Goal: Information Seeking & Learning: Check status

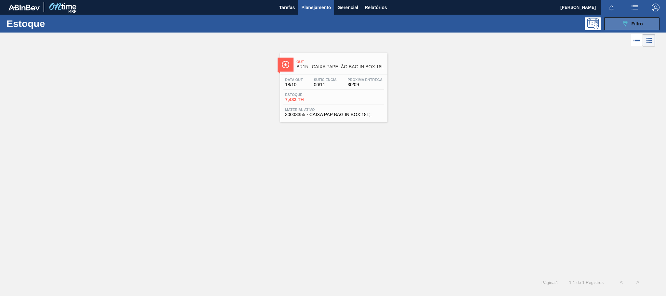
click at [636, 24] on span "Filtro" at bounding box center [637, 23] width 11 height 5
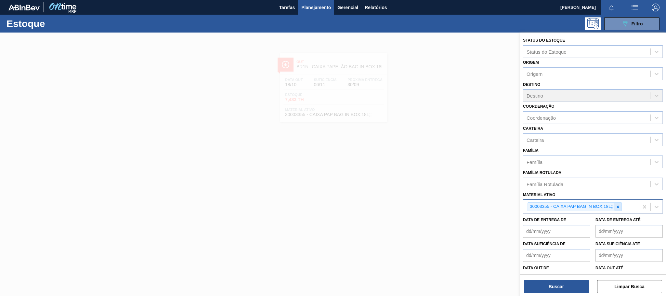
click at [617, 208] on icon at bounding box center [618, 206] width 5 height 5
paste ativo "30030365"
type ativo "30030365"
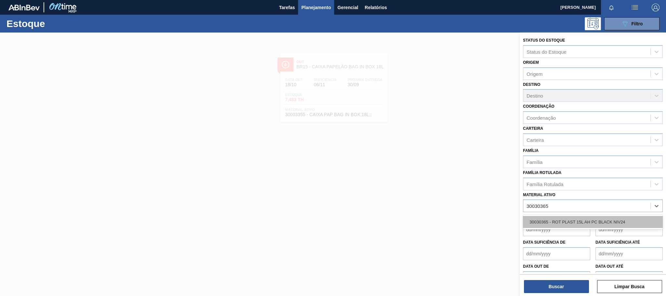
click at [587, 221] on div "30030365 - ROT PLAST 15L AH PC BLACK NIV24" at bounding box center [593, 222] width 140 height 12
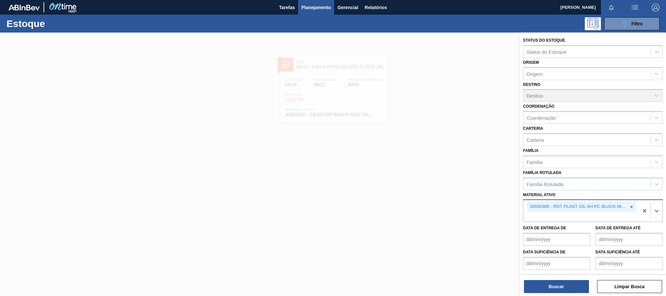
paste ativo "30034318"
type ativo "30034318"
click at [573, 232] on div "30034318 - ROT PLAST 15L AH GCA ZERO S CL NIV25" at bounding box center [593, 232] width 140 height 12
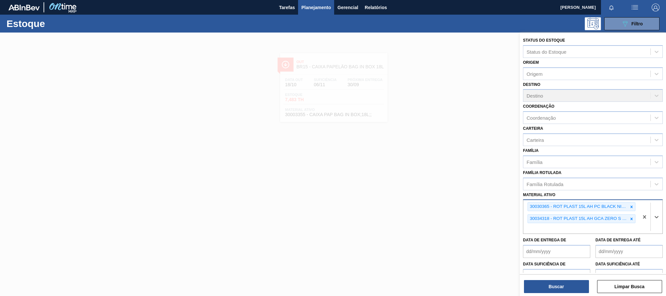
paste ativo "30030785"
type ativo "30030785"
click at [567, 243] on div "30030785 - ROT PLAST 2L H SUKITA NIV24" at bounding box center [593, 244] width 140 height 12
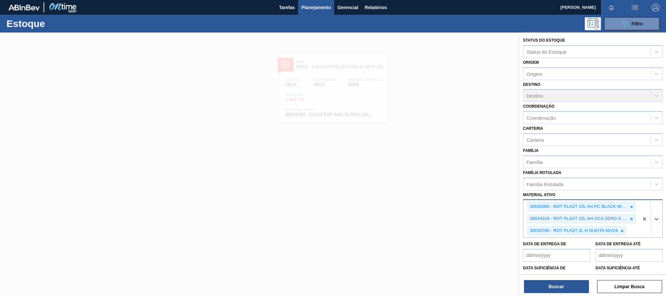
paste ativo "30017346"
type ativo "30017346"
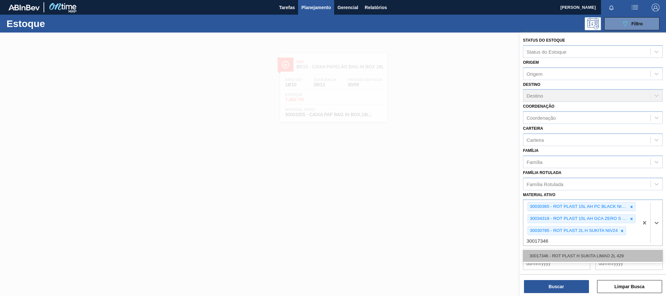
click at [580, 254] on div "30017346 - ROT PLAST H SUKITA LIMAO 2L 429" at bounding box center [593, 256] width 140 height 12
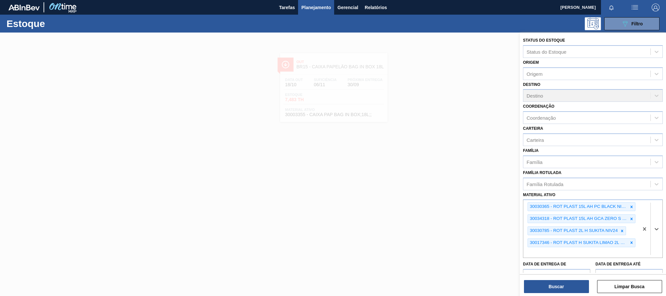
paste ativo "30003826"
type ativo "30003826"
click at [629, 265] on div "30003826 - ROT PLAST 1L H GCA NIV22" at bounding box center [593, 268] width 140 height 12
paste ativo "30030381"
type ativo "30030381"
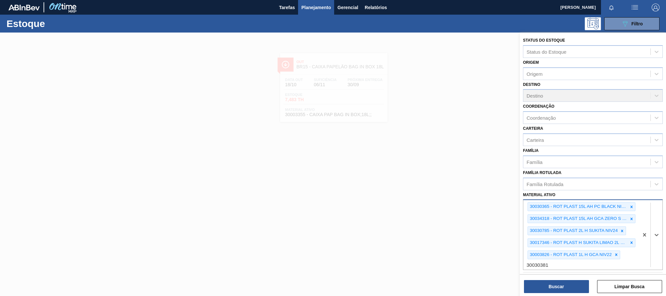
scroll to position [49, 0]
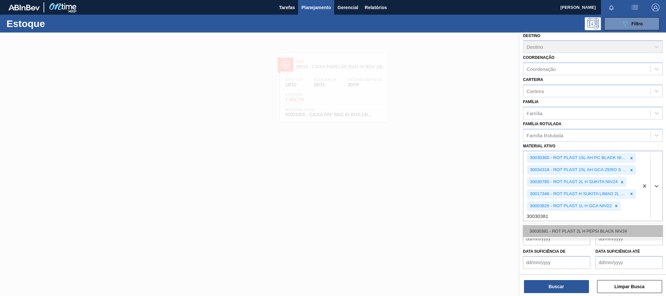
click at [577, 231] on div "30030381 - ROT PLAST 2L H PEPSI BLACK NIV24" at bounding box center [593, 231] width 140 height 12
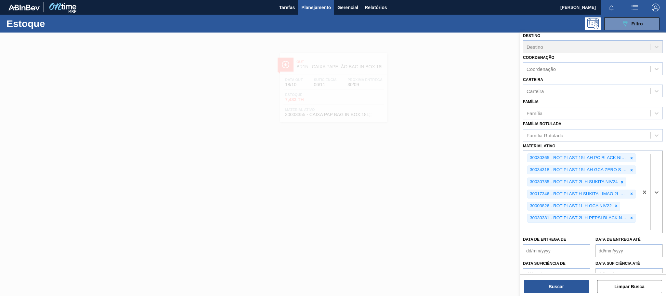
paste ativo "30017330"
type ativo "30017330"
click at [556, 243] on div "30017330 - ROT PLAST 2L H SUKITA TUBAINA 429" at bounding box center [593, 243] width 140 height 12
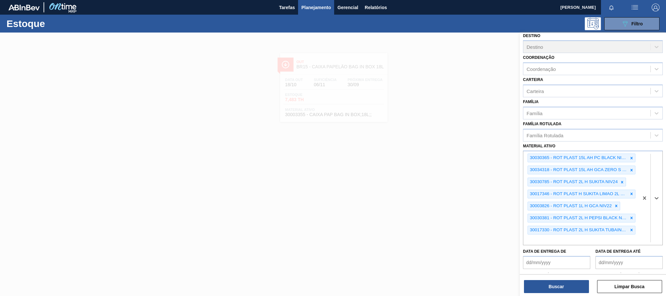
paste ativo "30017800"
type ativo "30017800"
click at [569, 255] on div "30017800 - ROT PLAST 200ML H GCA ZERO NIV22" at bounding box center [593, 255] width 140 height 12
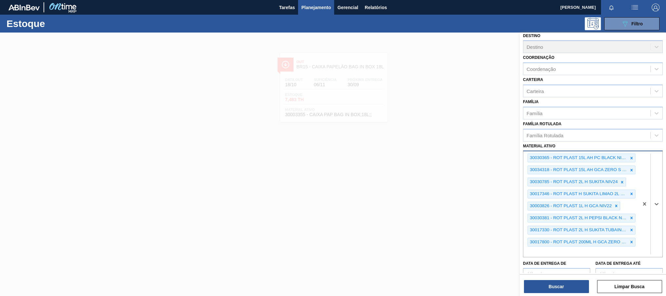
paste ativo "30029393"
type ativo "30029393"
click at [570, 268] on div "30029393 - ROT PLAST 1L AH GCA NIV22" at bounding box center [593, 267] width 140 height 12
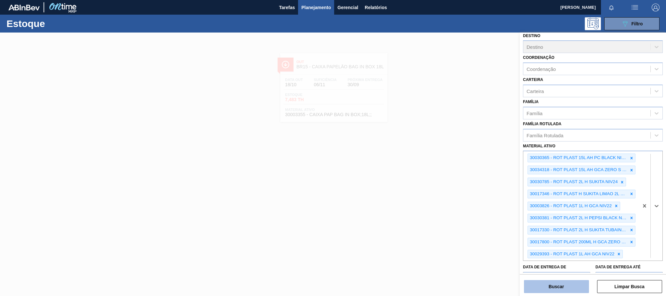
click at [564, 284] on button "Buscar" at bounding box center [556, 286] width 65 height 13
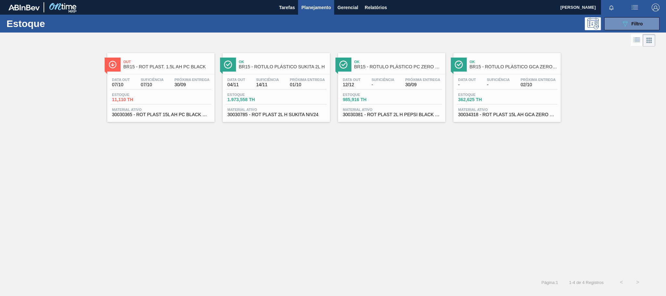
click at [154, 87] on span "07/10" at bounding box center [152, 84] width 23 height 5
click at [307, 84] on span "01/10" at bounding box center [307, 84] width 35 height 5
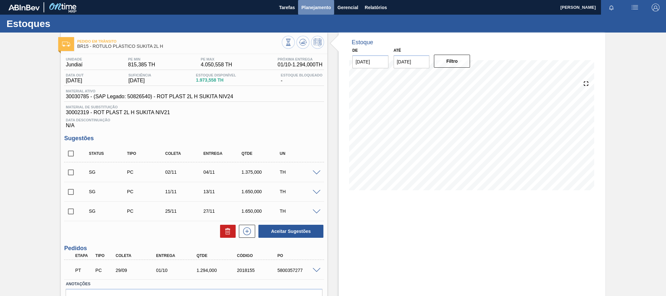
click at [306, 10] on span "Planejamento" at bounding box center [316, 8] width 30 height 8
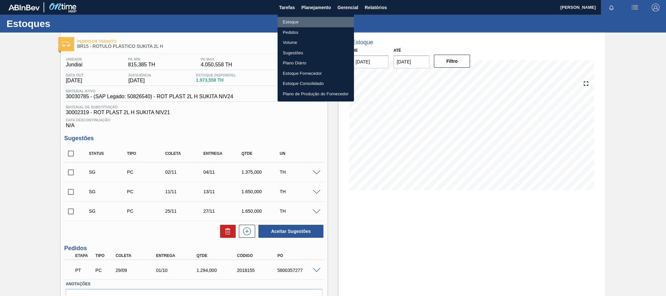
click at [313, 22] on li "Estoque" at bounding box center [316, 22] width 76 height 10
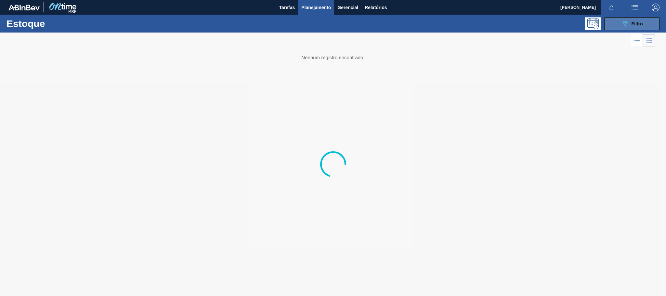
click at [621, 23] on button "089F7B8B-B2A5-4AFE-B5C0-19BA573D28AC Filtro" at bounding box center [631, 23] width 55 height 13
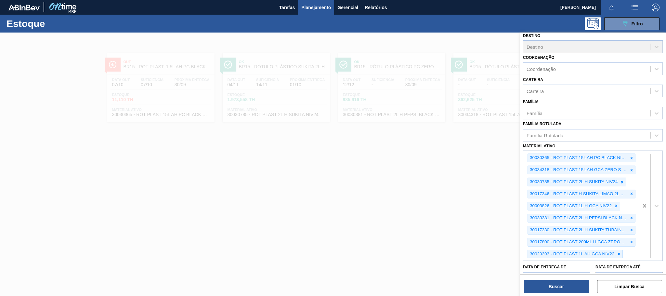
scroll to position [14, 0]
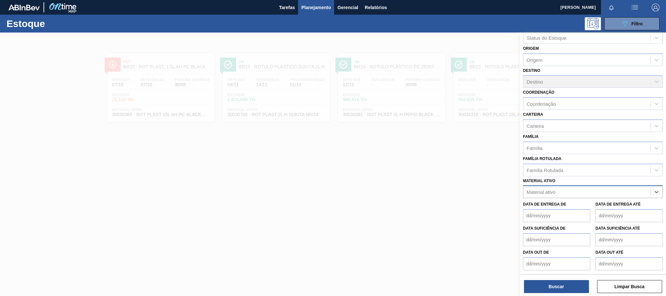
paste ativo "30009658"
type ativo "30009658"
click at [566, 206] on div "30009658 - ACIDO MALICO;P/ALIMENTOS;99-100,5PCT" at bounding box center [593, 208] width 140 height 12
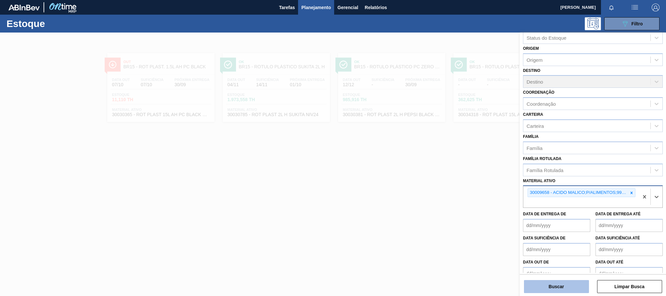
click at [559, 284] on button "Buscar" at bounding box center [556, 286] width 65 height 13
